Goal: Ask a question

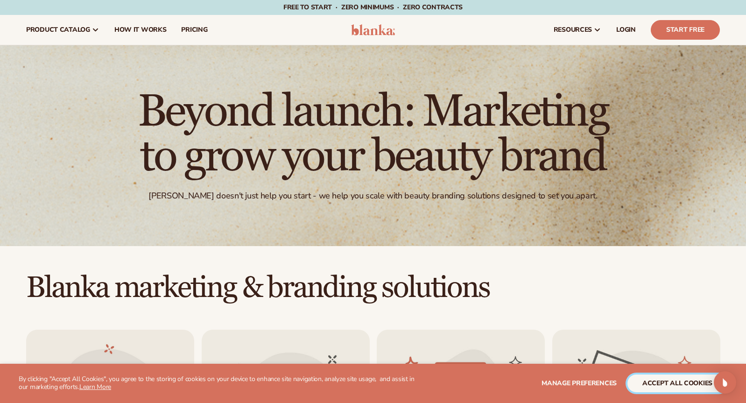
click at [659, 383] on button "accept all cookies" at bounding box center [678, 384] width 100 height 18
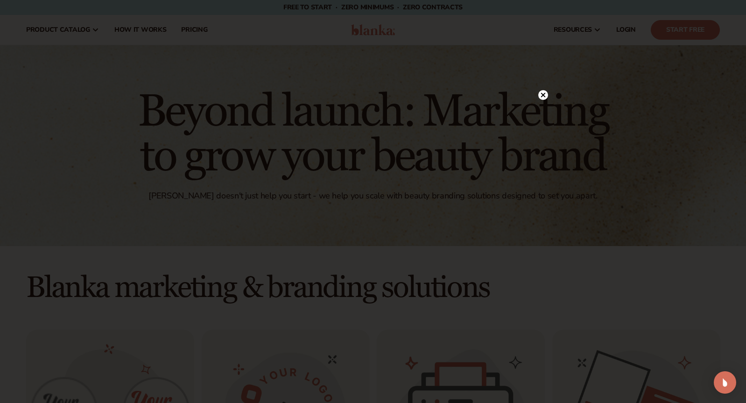
click at [549, 99] on div at bounding box center [373, 201] width 746 height 403
click at [543, 97] on circle at bounding box center [543, 95] width 10 height 10
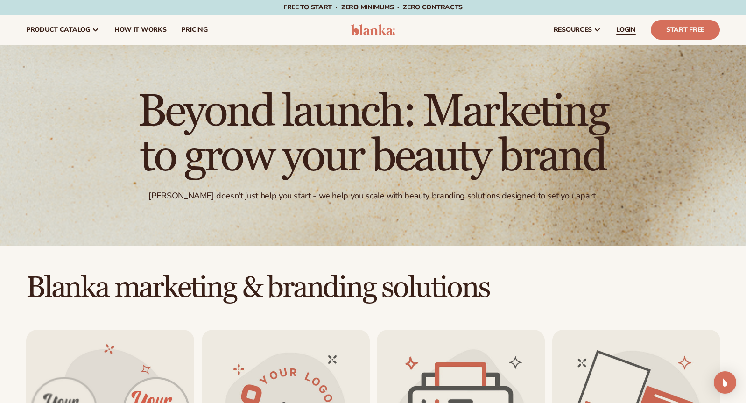
click at [623, 34] on span "LOGIN" at bounding box center [626, 29] width 20 height 7
click at [132, 31] on span "How It Works" at bounding box center [140, 29] width 52 height 7
click at [194, 29] on span "pricing" at bounding box center [194, 29] width 26 height 7
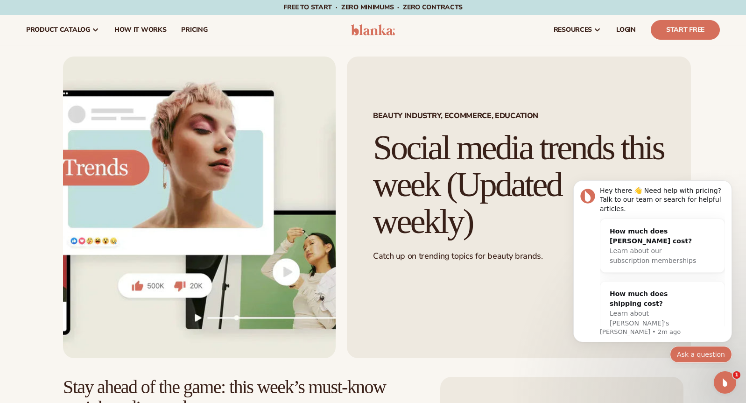
click at [688, 351] on button "Ask a question" at bounding box center [701, 354] width 62 height 17
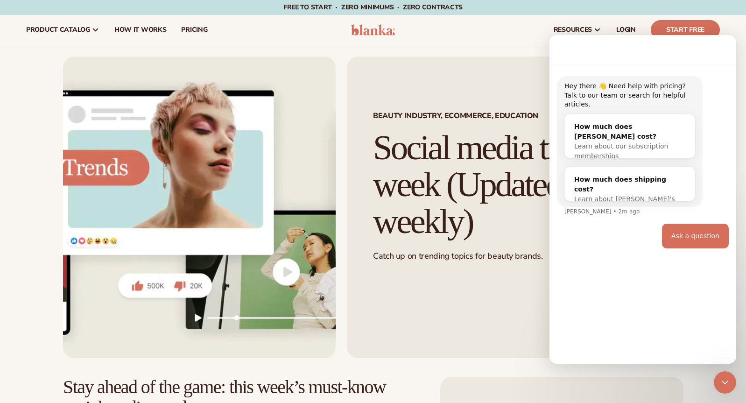
click at [648, 291] on div "Hey there 👋 Need help with pricing? Talk to our team or search for helpful arti…" at bounding box center [643, 210] width 187 height 291
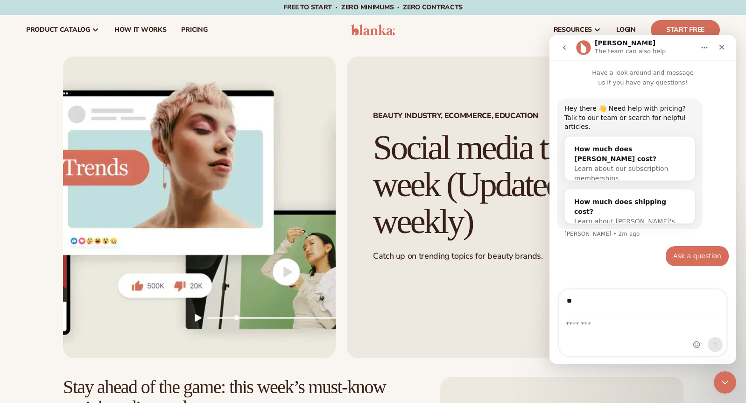
type input "**********"
click at [618, 334] on div "Intercom messenger" at bounding box center [642, 335] width 167 height 42
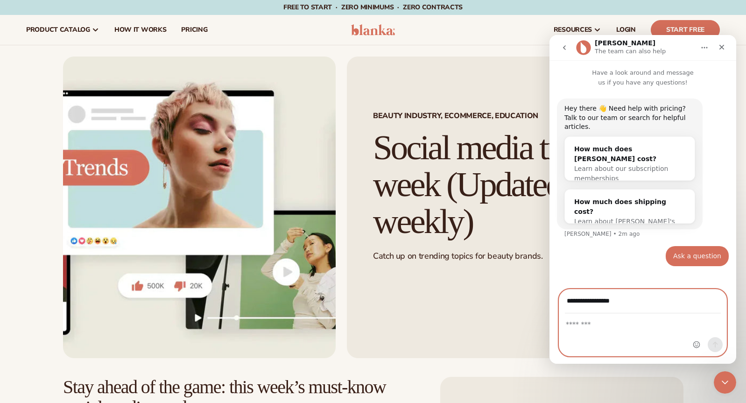
click at [593, 327] on textarea "Message…" at bounding box center [642, 322] width 167 height 16
type textarea "*"
type textarea "**********"
